Goal: Book appointment/travel/reservation

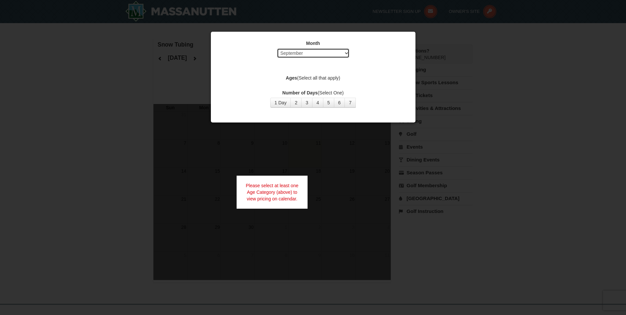
click at [302, 51] on select "Select September October November December January February March April May Jun…" at bounding box center [313, 53] width 73 height 10
select select "12"
click at [277, 48] on select "Select September October November December January February March April May Jun…" at bounding box center [313, 53] width 73 height 10
click at [301, 76] on label "Ages (Select all that apply)" at bounding box center [313, 78] width 188 height 7
drag, startPoint x: 298, startPoint y: 77, endPoint x: 294, endPoint y: 77, distance: 4.6
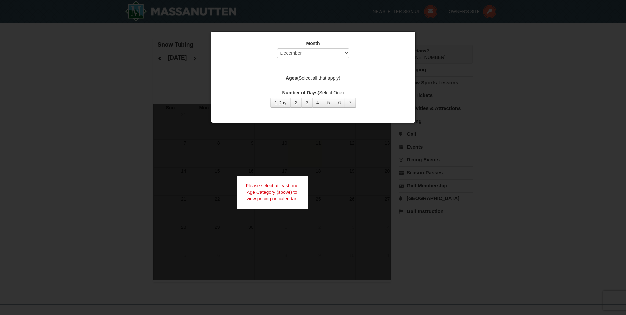
click at [296, 77] on label "Ages (Select all that apply)" at bounding box center [313, 78] width 188 height 7
click at [293, 77] on strong "Ages" at bounding box center [291, 77] width 11 height 5
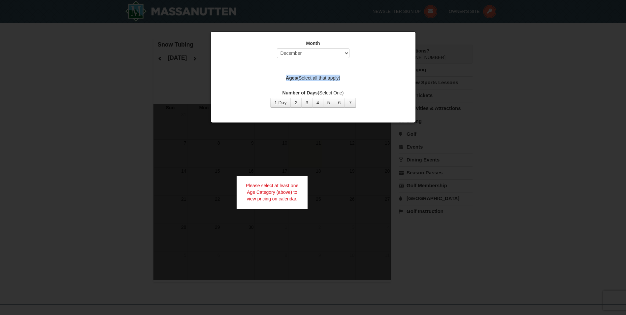
click at [293, 77] on strong "Ages" at bounding box center [291, 77] width 11 height 5
drag, startPoint x: 293, startPoint y: 77, endPoint x: 303, endPoint y: 78, distance: 9.7
click at [303, 78] on label "Ages (Select all that apply)" at bounding box center [313, 78] width 188 height 7
click at [285, 104] on button "1 Day" at bounding box center [280, 103] width 21 height 10
click at [287, 106] on button "1 Day" at bounding box center [280, 103] width 21 height 10
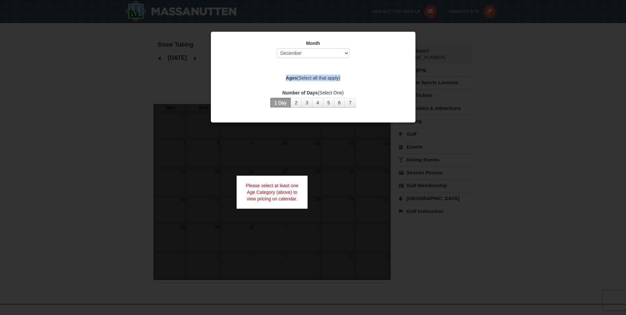
click at [282, 102] on button "1 Day" at bounding box center [280, 103] width 21 height 10
